Goal: Book appointment/travel/reservation

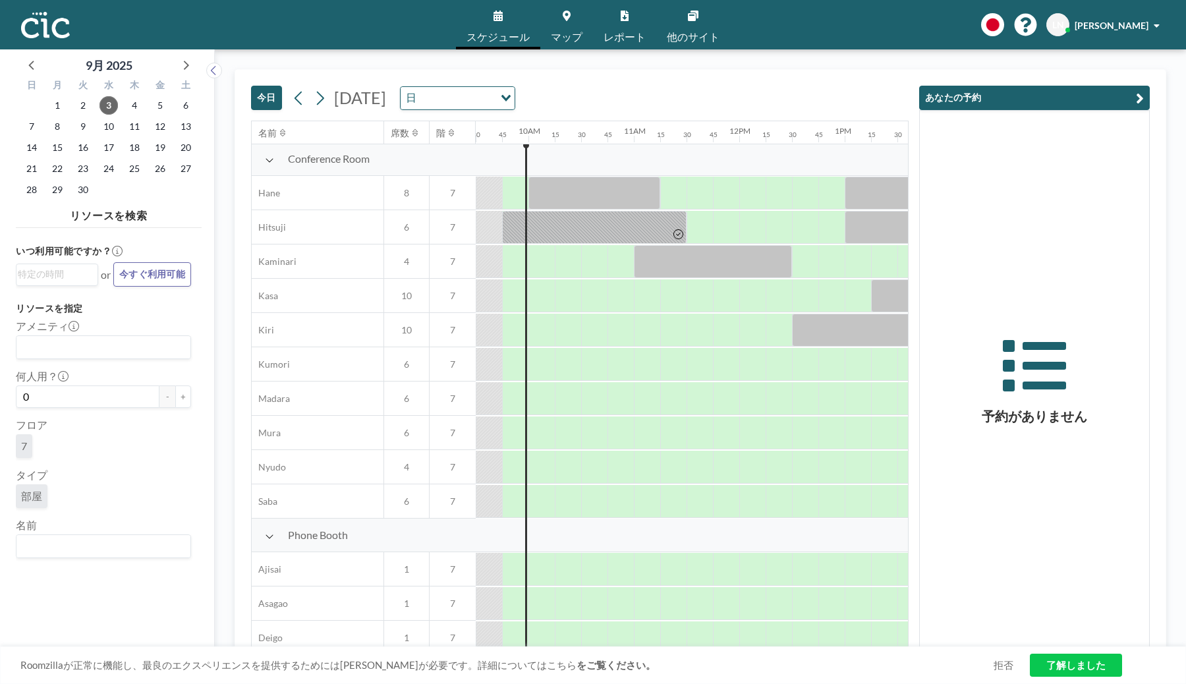
scroll to position [3, 1001]
click at [565, 35] on span "マップ" at bounding box center [567, 37] width 32 height 11
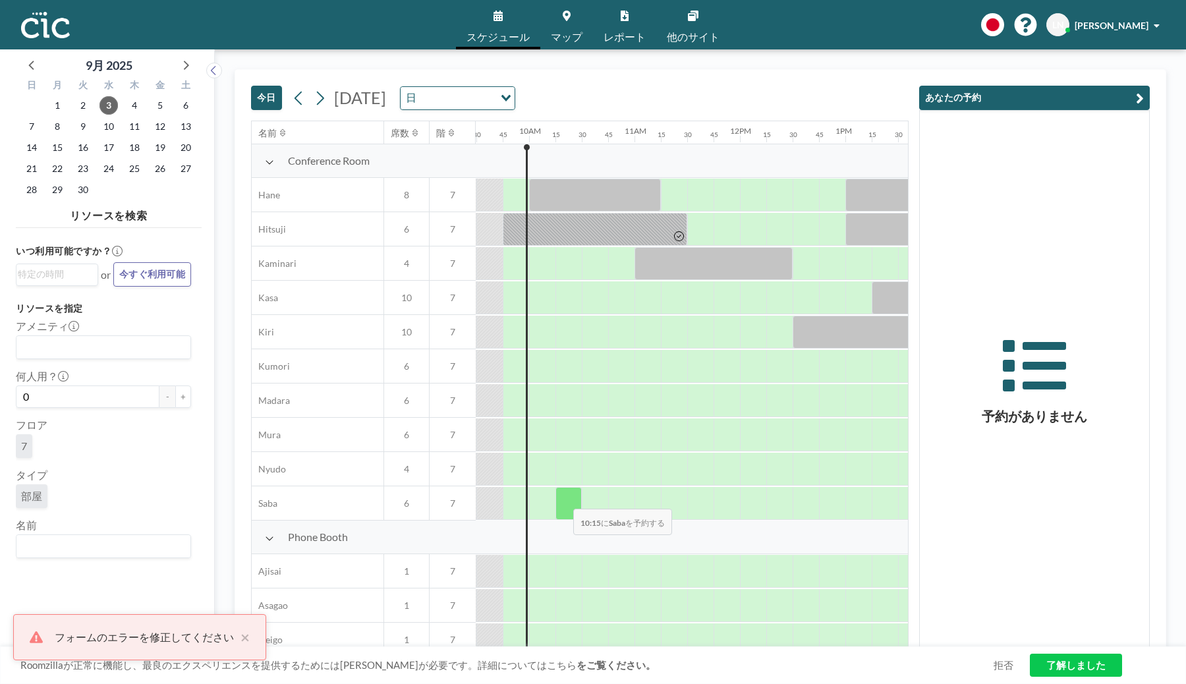
scroll to position [0, 1001]
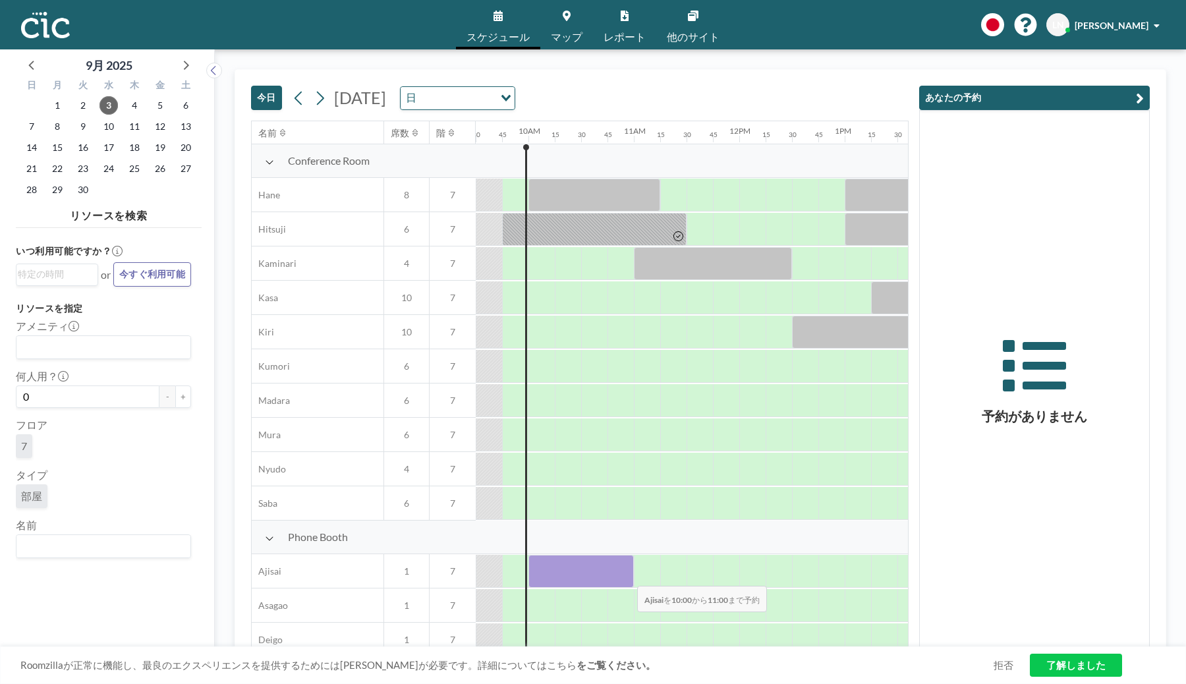
drag, startPoint x: 545, startPoint y: 560, endPoint x: 626, endPoint y: 577, distance: 83.5
click at [626, 577] on div at bounding box center [580, 571] width 105 height 33
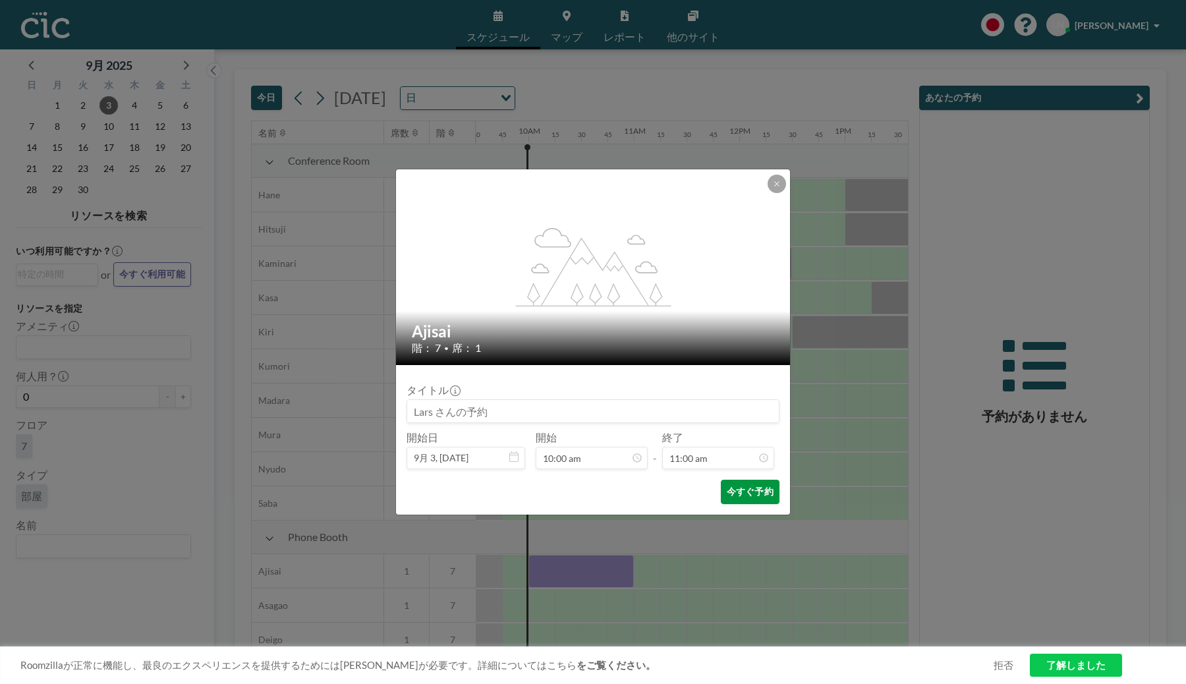
click at [738, 485] on button "今すぐ予約" at bounding box center [750, 492] width 59 height 24
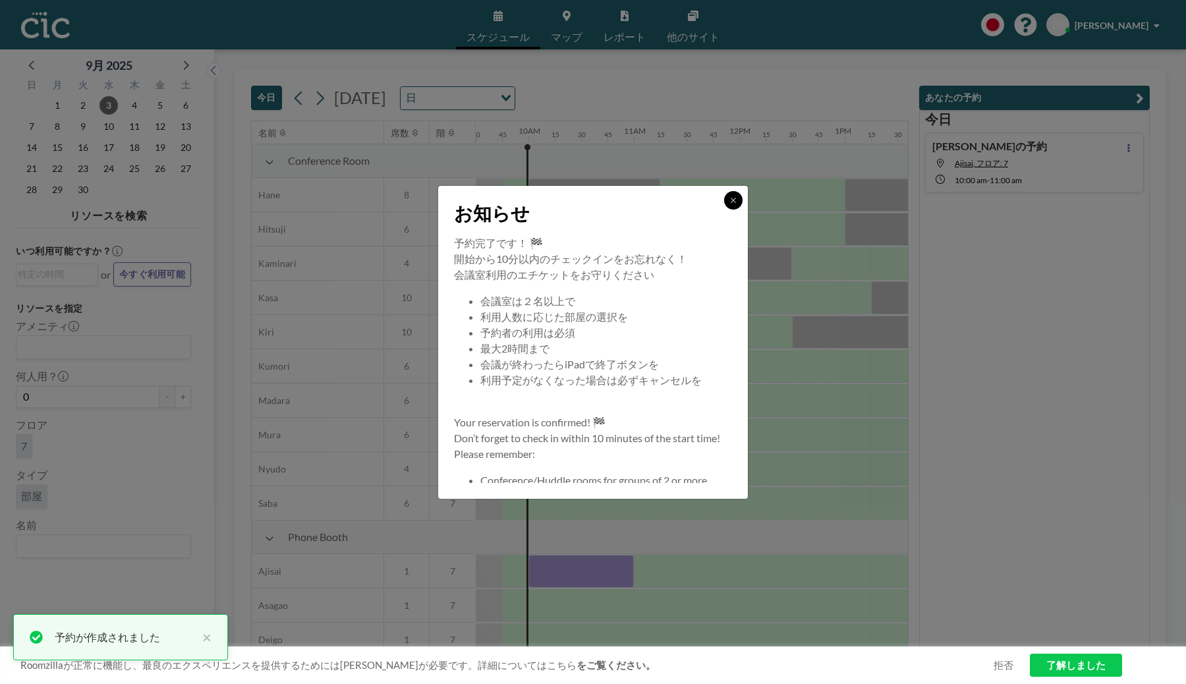
click at [733, 202] on icon at bounding box center [733, 200] width 8 height 8
